Goal: Task Accomplishment & Management: Complete application form

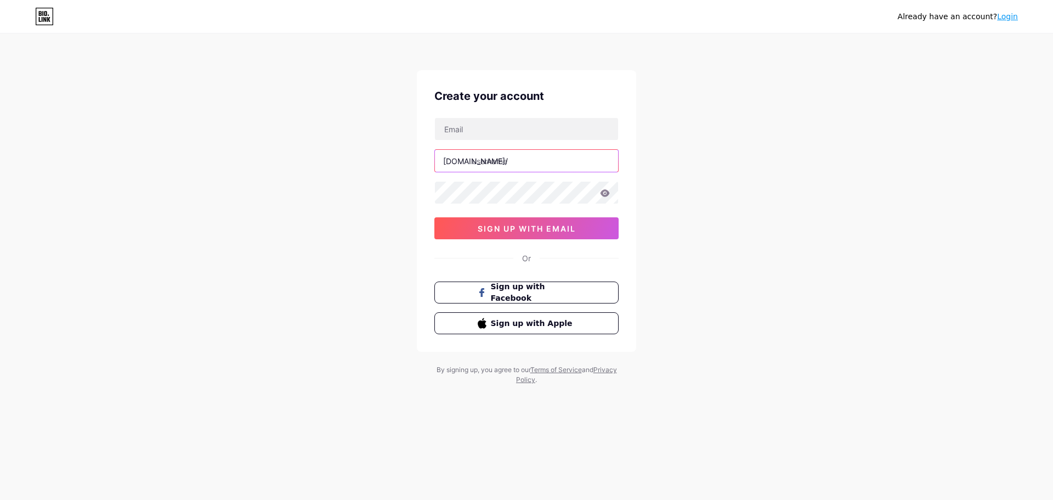
click at [532, 162] on input "text" at bounding box center [526, 161] width 183 height 22
type input "rabbani25"
click at [535, 131] on input "text" at bounding box center [526, 129] width 183 height 22
type input "[EMAIL_ADDRESS][DOMAIN_NAME]"
click at [673, 231] on div "Already have an account? Login Create your account [EMAIL_ADDRESS][DOMAIN_NAME]…" at bounding box center [526, 210] width 1053 height 420
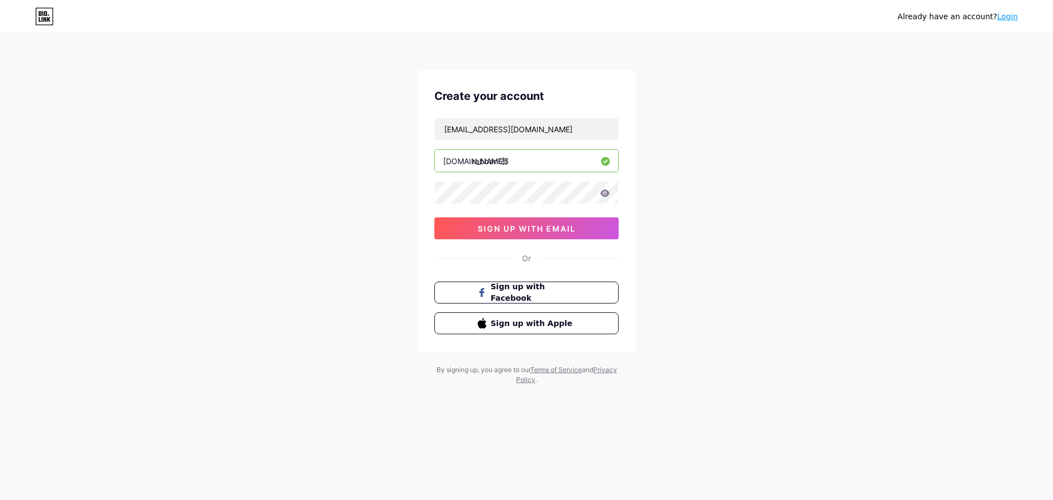
drag, startPoint x: 701, startPoint y: 216, endPoint x: 701, endPoint y: 205, distance: 11.5
click at [701, 217] on div "Already have an account? Login Create your account [EMAIL_ADDRESS][DOMAIN_NAME]…" at bounding box center [526, 210] width 1053 height 420
click at [508, 225] on span "sign up with email" at bounding box center [527, 228] width 98 height 9
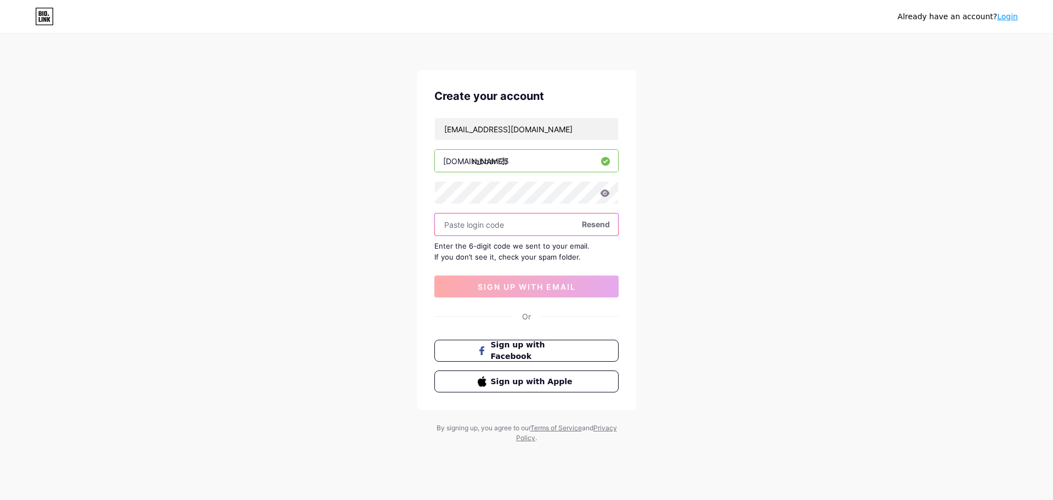
click at [505, 227] on input "text" at bounding box center [526, 224] width 183 height 22
type input "448869"
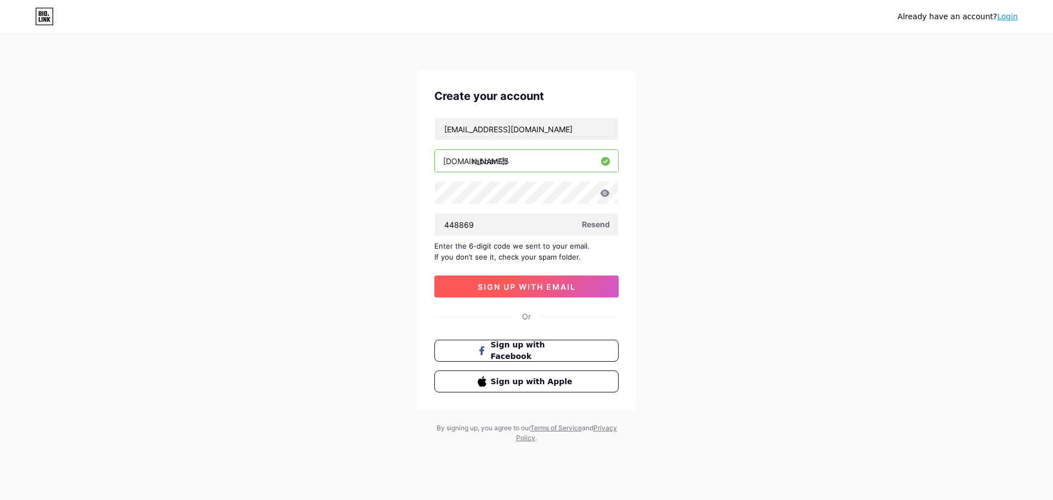
click at [540, 288] on span "sign up with email" at bounding box center [527, 286] width 98 height 9
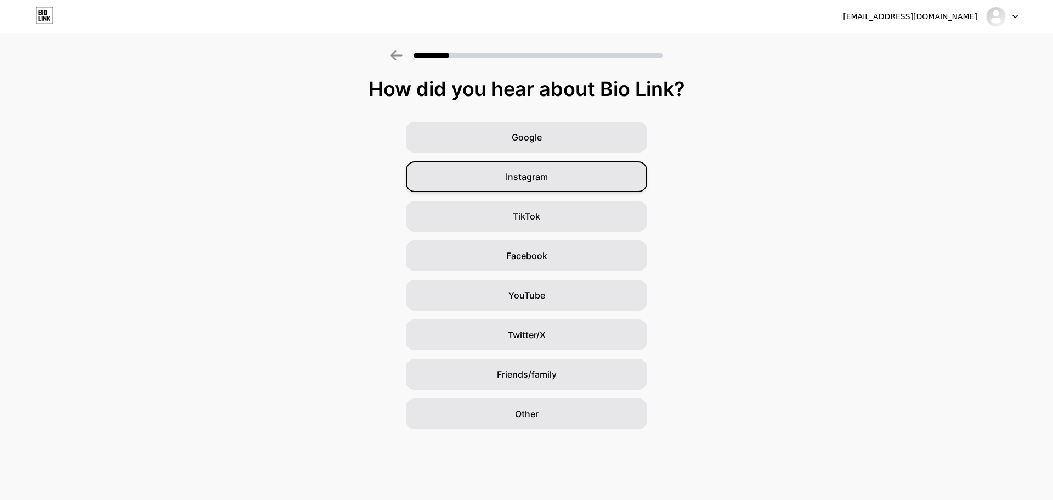
click at [556, 180] on div "Instagram" at bounding box center [526, 176] width 241 height 31
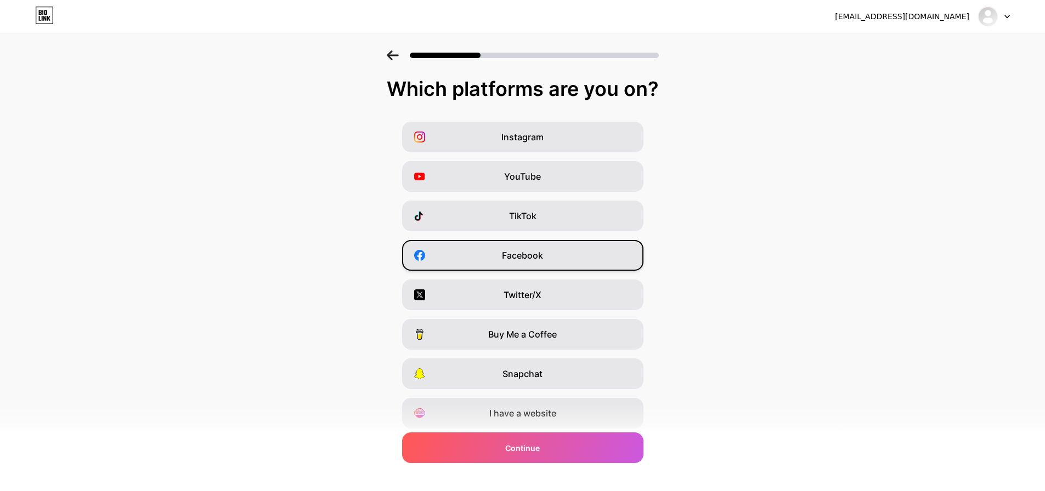
scroll to position [36, 0]
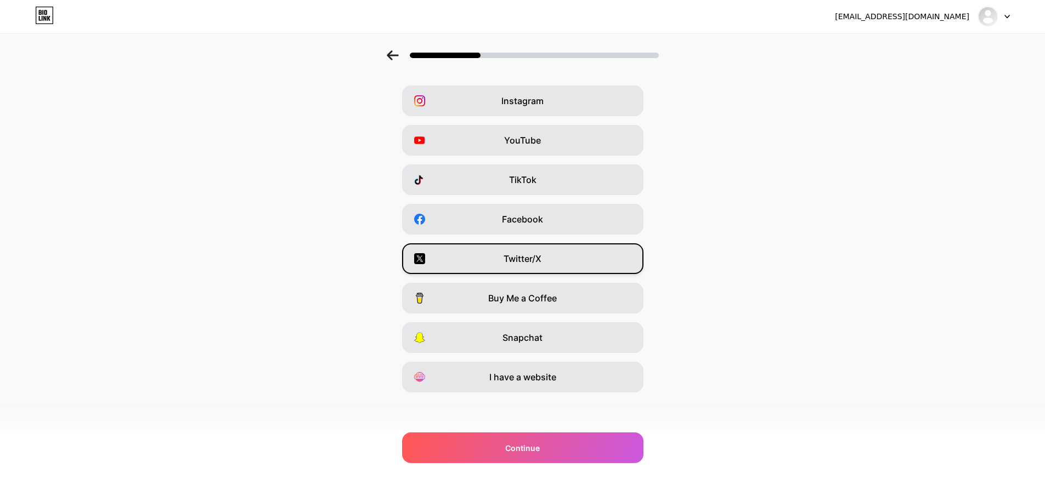
click at [553, 254] on div "Twitter/X" at bounding box center [522, 259] width 241 height 31
click at [563, 141] on div "YouTube" at bounding box center [522, 140] width 241 height 31
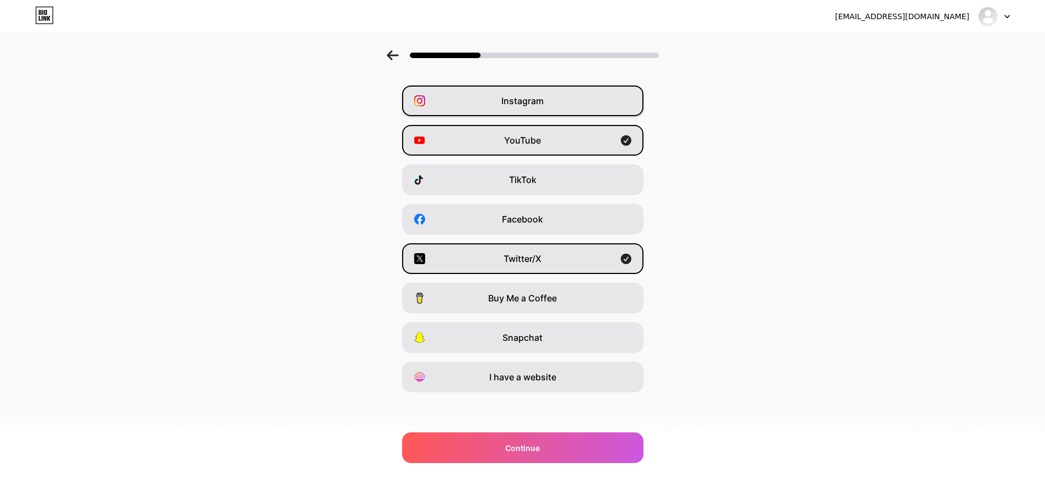
click at [571, 98] on div "Instagram" at bounding box center [522, 101] width 241 height 31
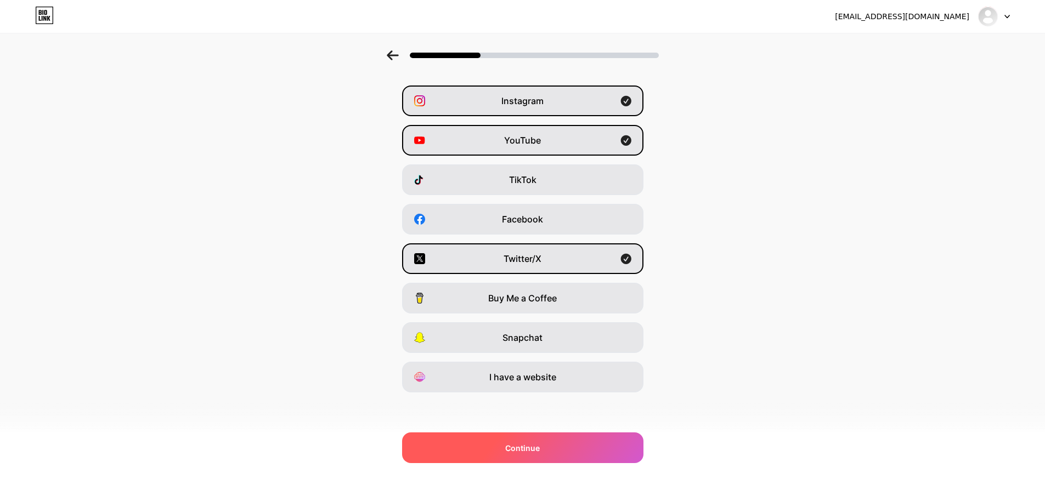
click at [543, 450] on div "Continue" at bounding box center [522, 448] width 241 height 31
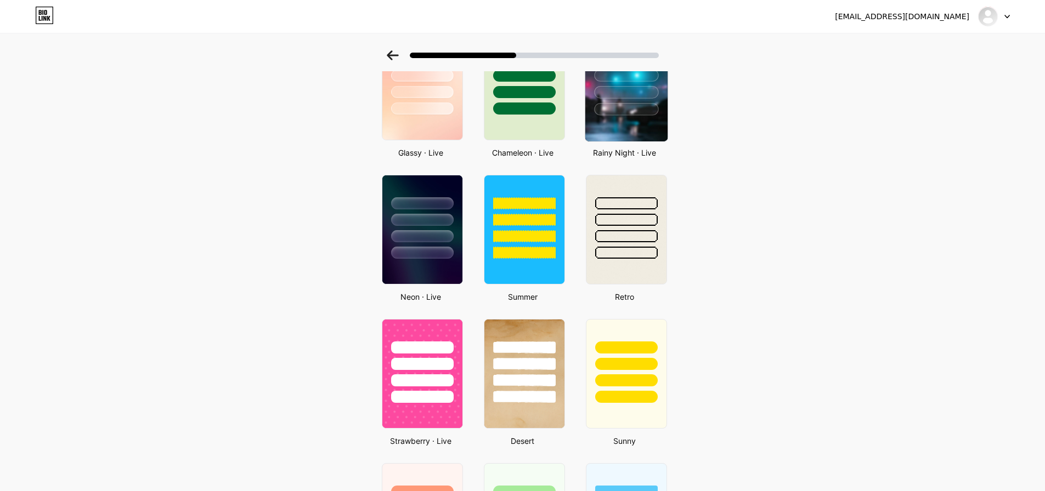
scroll to position [384, 0]
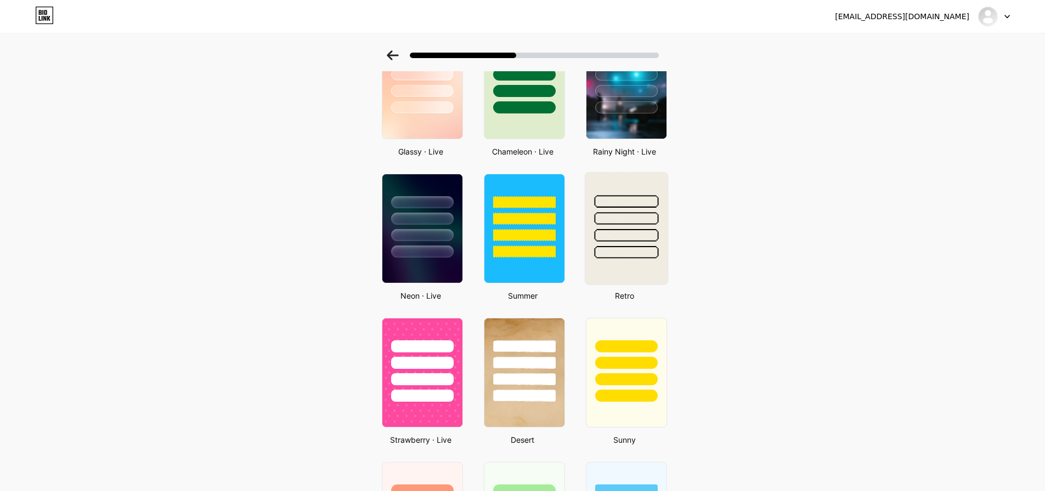
click at [613, 223] on div at bounding box center [626, 218] width 64 height 13
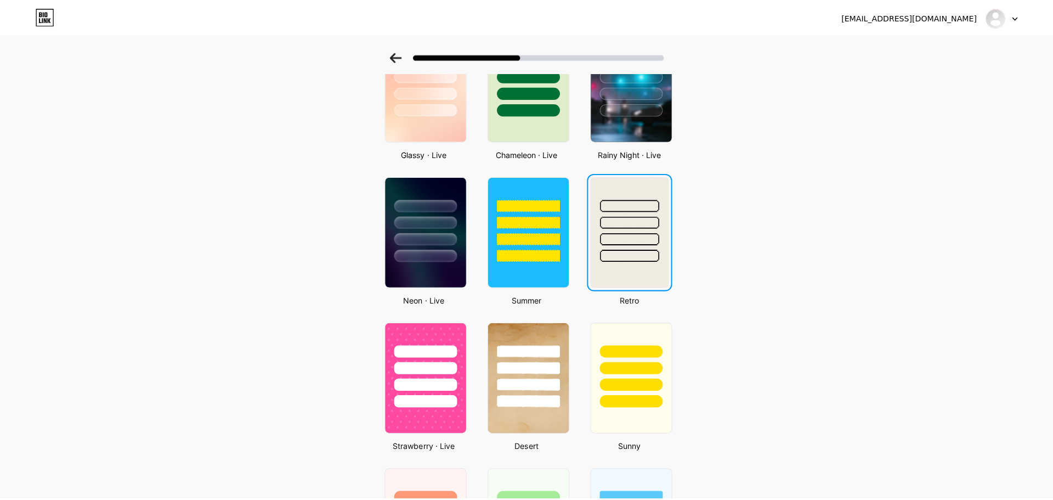
scroll to position [0, 0]
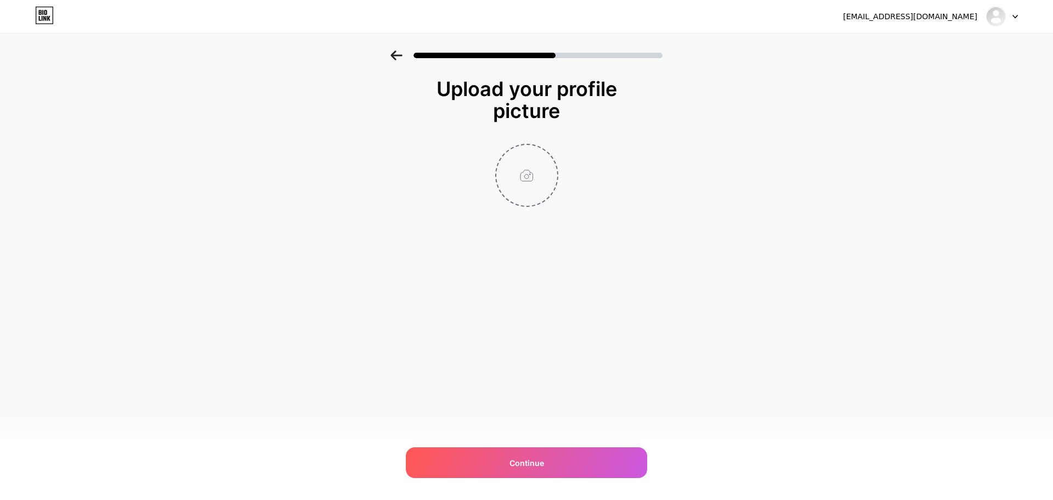
click at [532, 184] on input "file" at bounding box center [526, 175] width 61 height 61
type input "C:\fakepath\Pic 2.png"
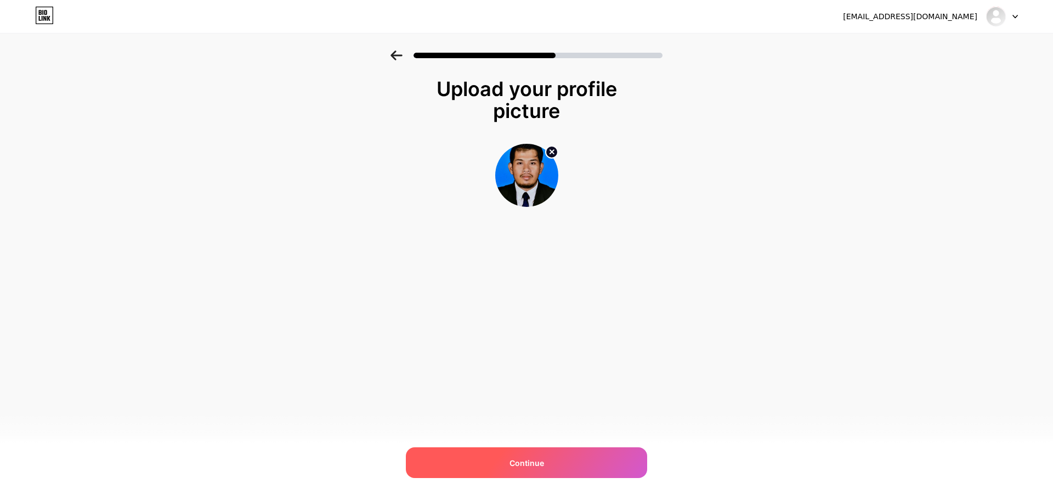
click at [554, 457] on div "Continue" at bounding box center [526, 462] width 241 height 31
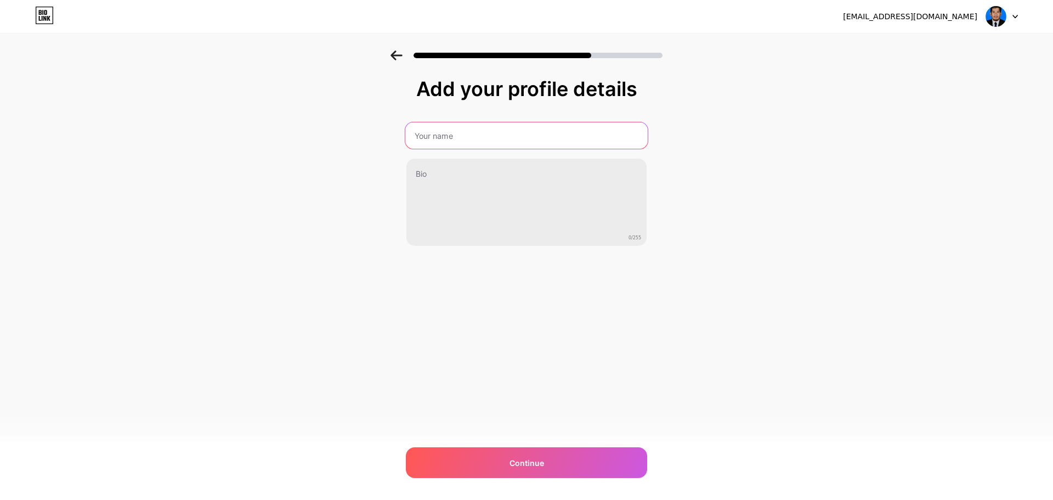
click at [512, 137] on input "text" at bounding box center [526, 135] width 242 height 26
click at [502, 322] on div "[EMAIL_ADDRESS][DOMAIN_NAME] Logout Link Copied Add your profile details 0/255 …" at bounding box center [526, 250] width 1053 height 500
